Goal: Information Seeking & Learning: Learn about a topic

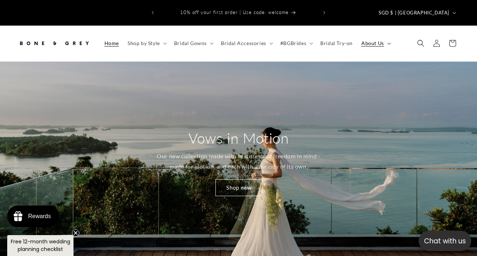
click at [387, 43] on icon at bounding box center [388, 44] width 3 height 2
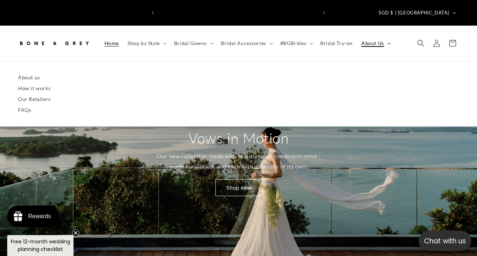
scroll to position [0, 159]
click at [387, 43] on icon at bounding box center [389, 44] width 4 height 2
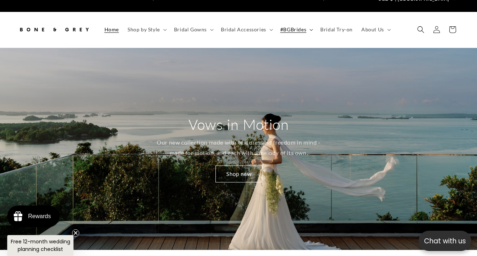
scroll to position [0, 317]
click at [305, 22] on summary "#BGBrides" at bounding box center [296, 29] width 40 height 15
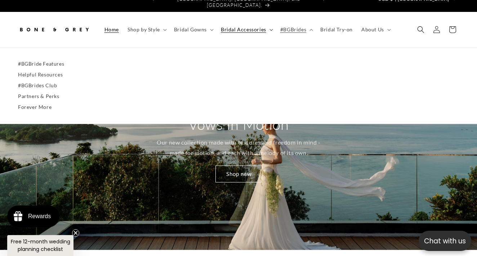
click at [269, 29] on icon at bounding box center [271, 30] width 4 height 2
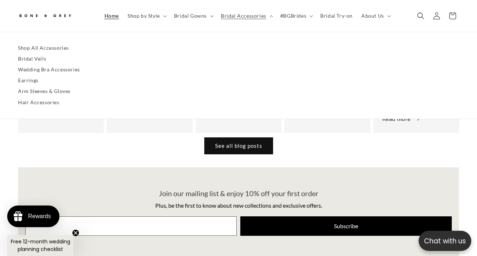
scroll to position [3301, 0]
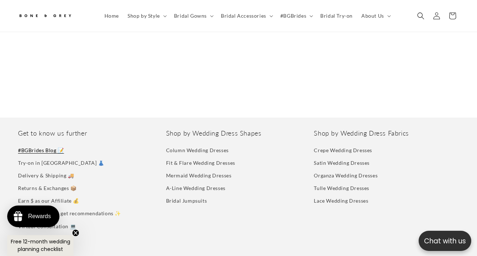
scroll to position [2032, 0]
click at [419, 18] on icon "Search" at bounding box center [421, 16] width 8 height 8
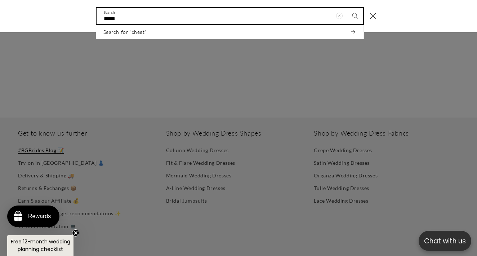
scroll to position [0, 0]
type input "*"
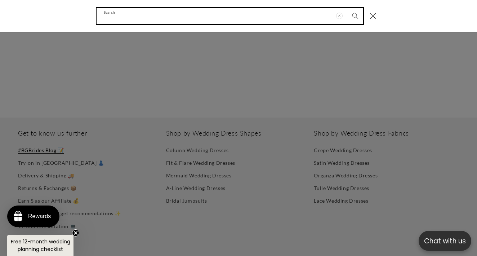
scroll to position [0, 159]
